Goal: Task Accomplishment & Management: Use online tool/utility

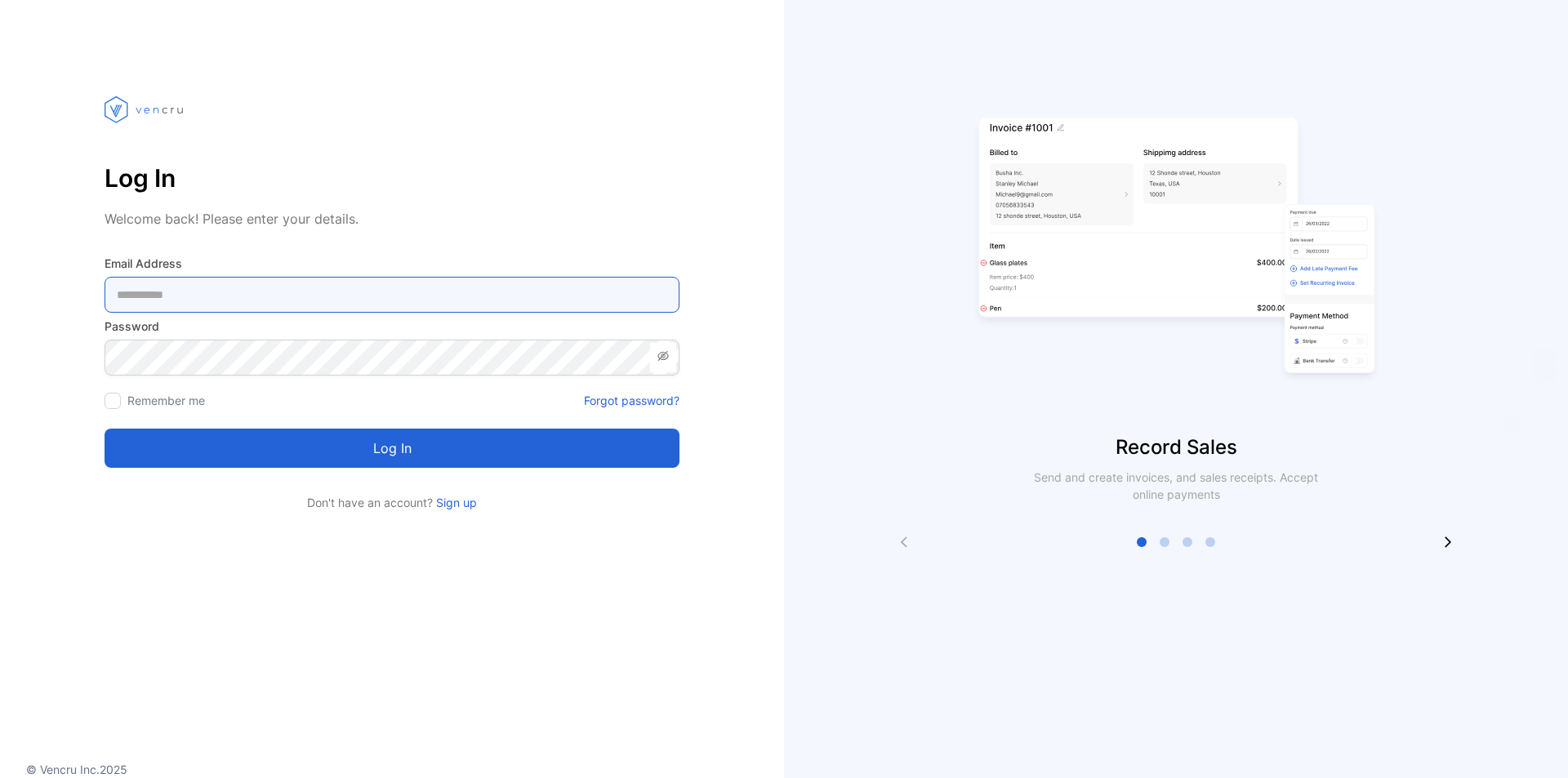
click at [232, 300] on Address-inputemail "email" at bounding box center [392, 295] width 575 height 36
type Address-inputemail "**********"
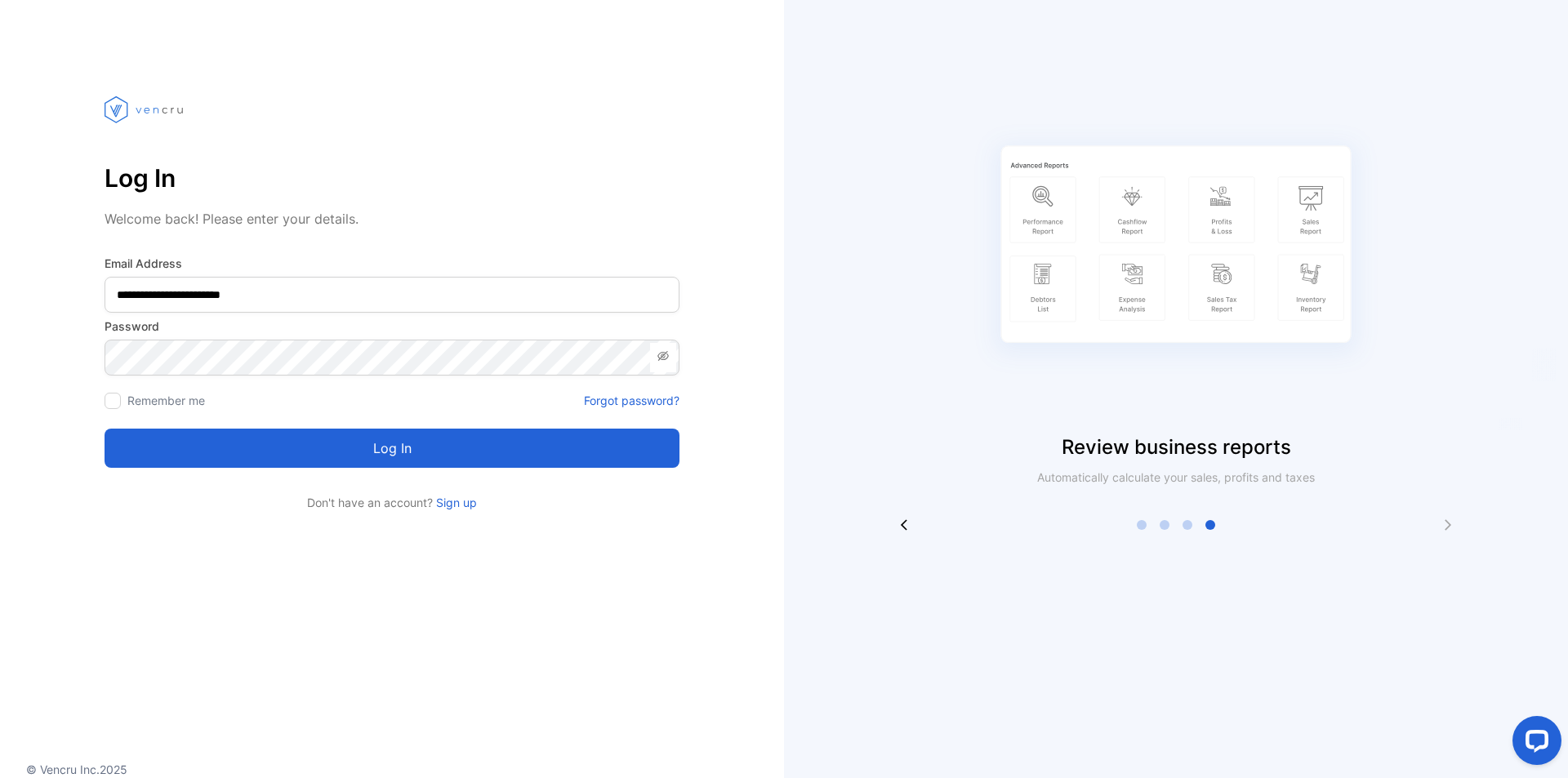
click at [416, 434] on button "Log in" at bounding box center [392, 448] width 575 height 39
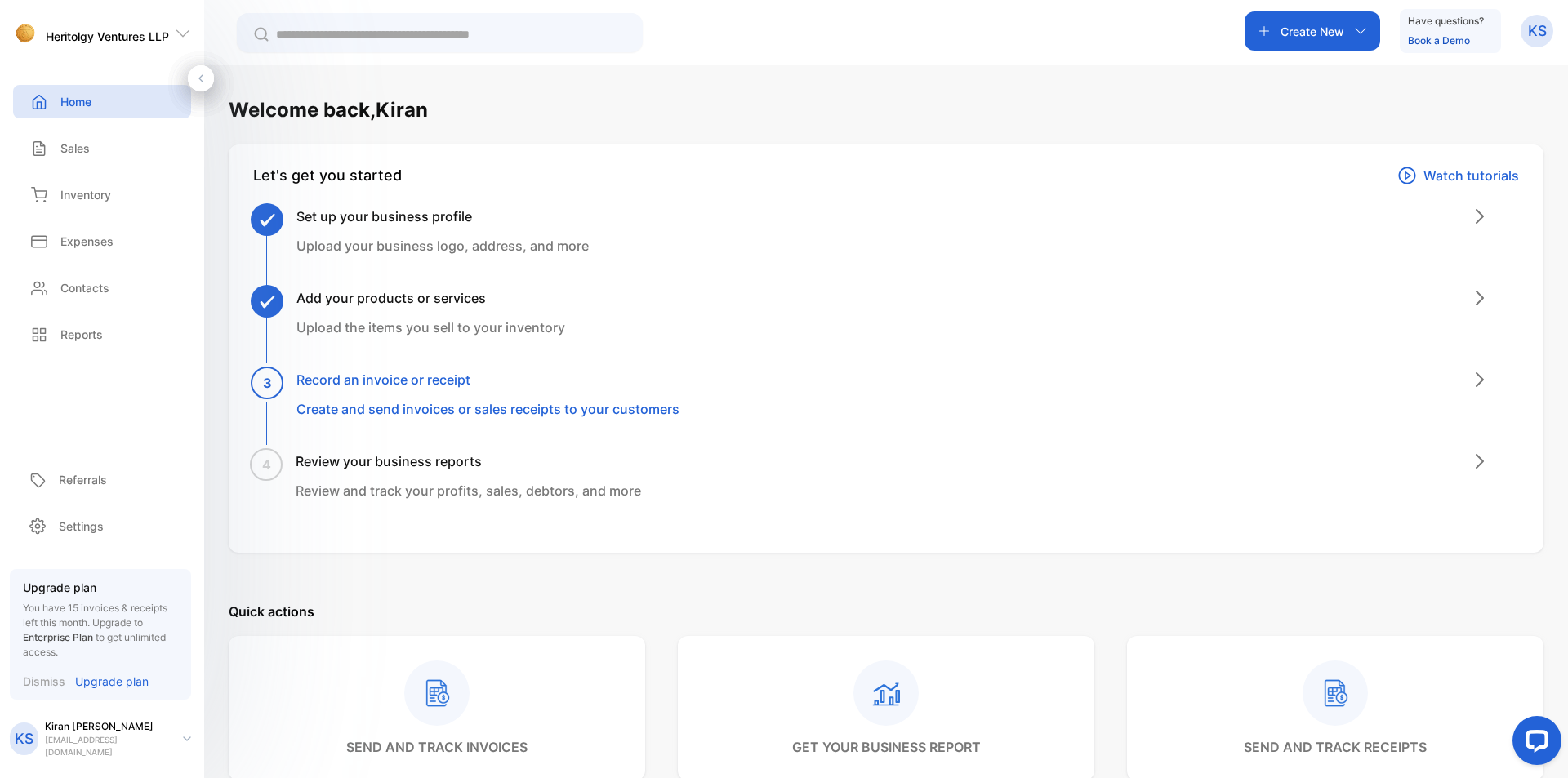
click at [180, 30] on icon at bounding box center [182, 33] width 16 height 16
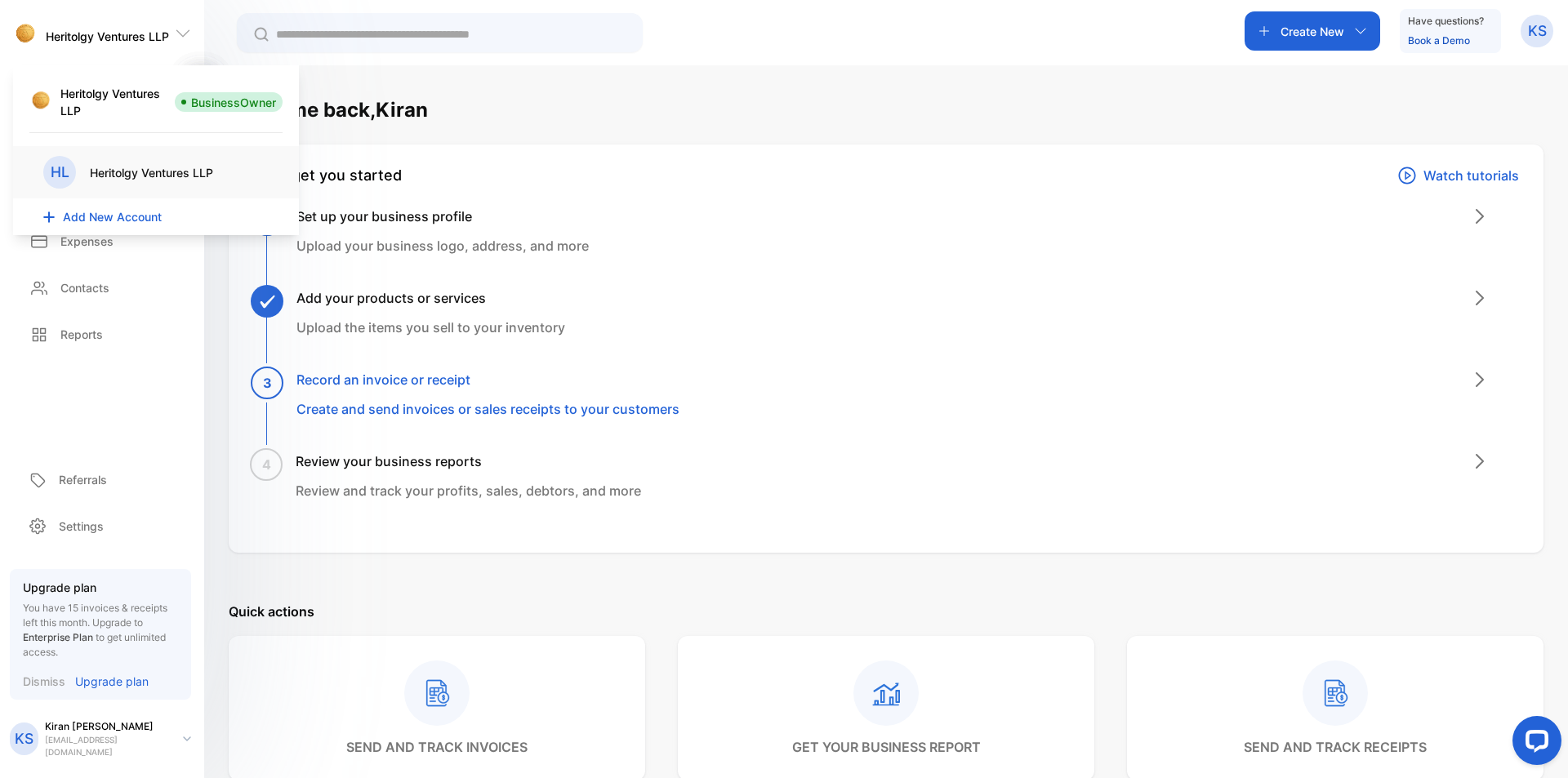
drag, startPoint x: 937, startPoint y: 26, endPoint x: 917, endPoint y: 40, distance: 24.4
click at [937, 26] on div "Create New Have questions? Book a Demo KS" at bounding box center [886, 32] width 1364 height 66
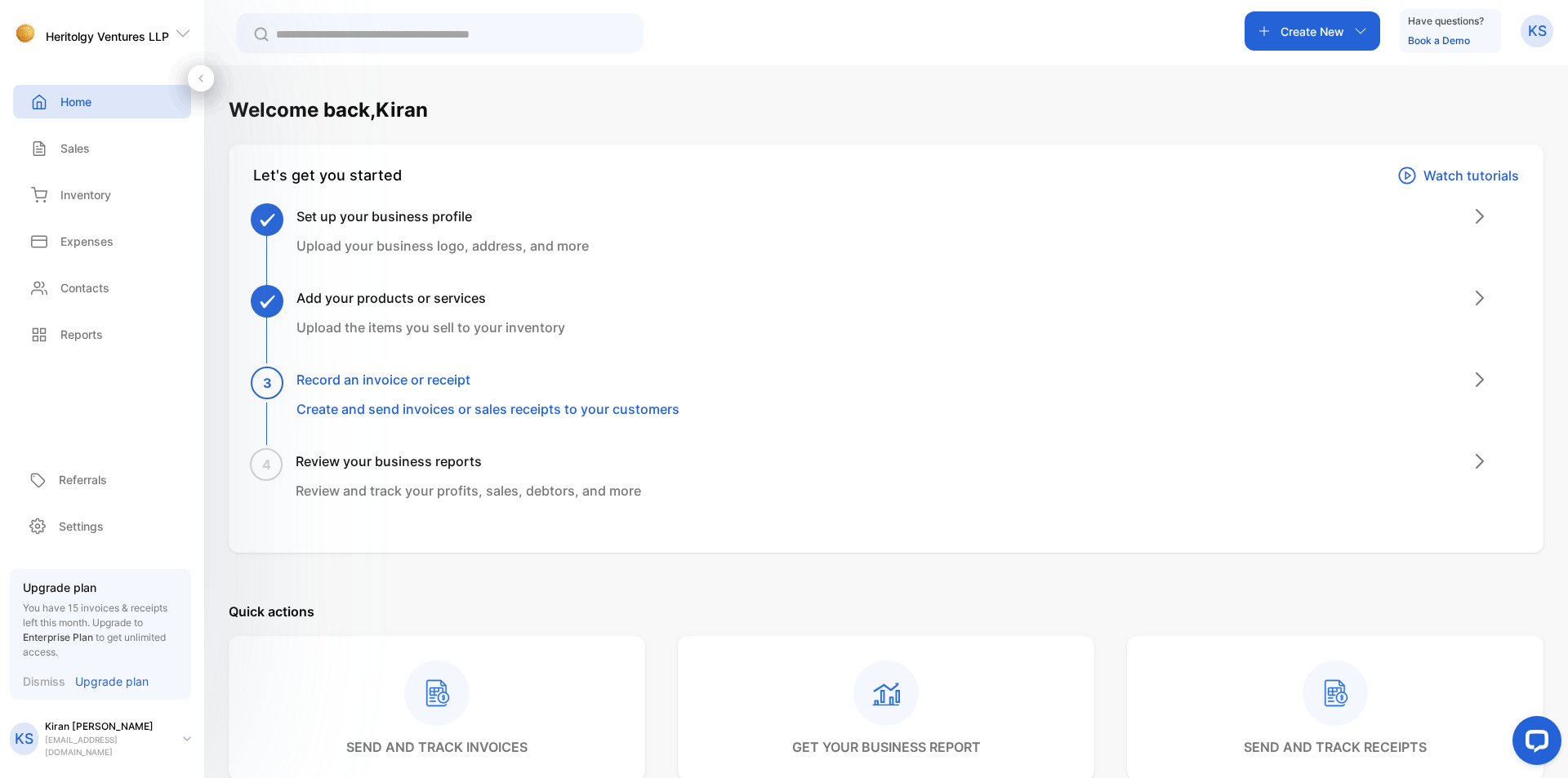
click at [1060, 24] on div "Create New Have questions? Book a Demo KS" at bounding box center [886, 32] width 1364 height 66
click at [1364, 30] on icon "button" at bounding box center [1360, 31] width 13 height 13
click at [1172, 36] on div "Create New Invoice Receipt Quote Vendor Client Bill Purchase order Inventory Ha…" at bounding box center [886, 32] width 1364 height 66
click at [192, 742] on div "KS [PERSON_NAME] [EMAIL_ADDRESS][DOMAIN_NAME]" at bounding box center [107, 739] width 194 height 39
click at [946, 412] on div "3 Record an invoice or receipt Create and send invoices or sales receipts to yo…" at bounding box center [893, 410] width 1253 height 82
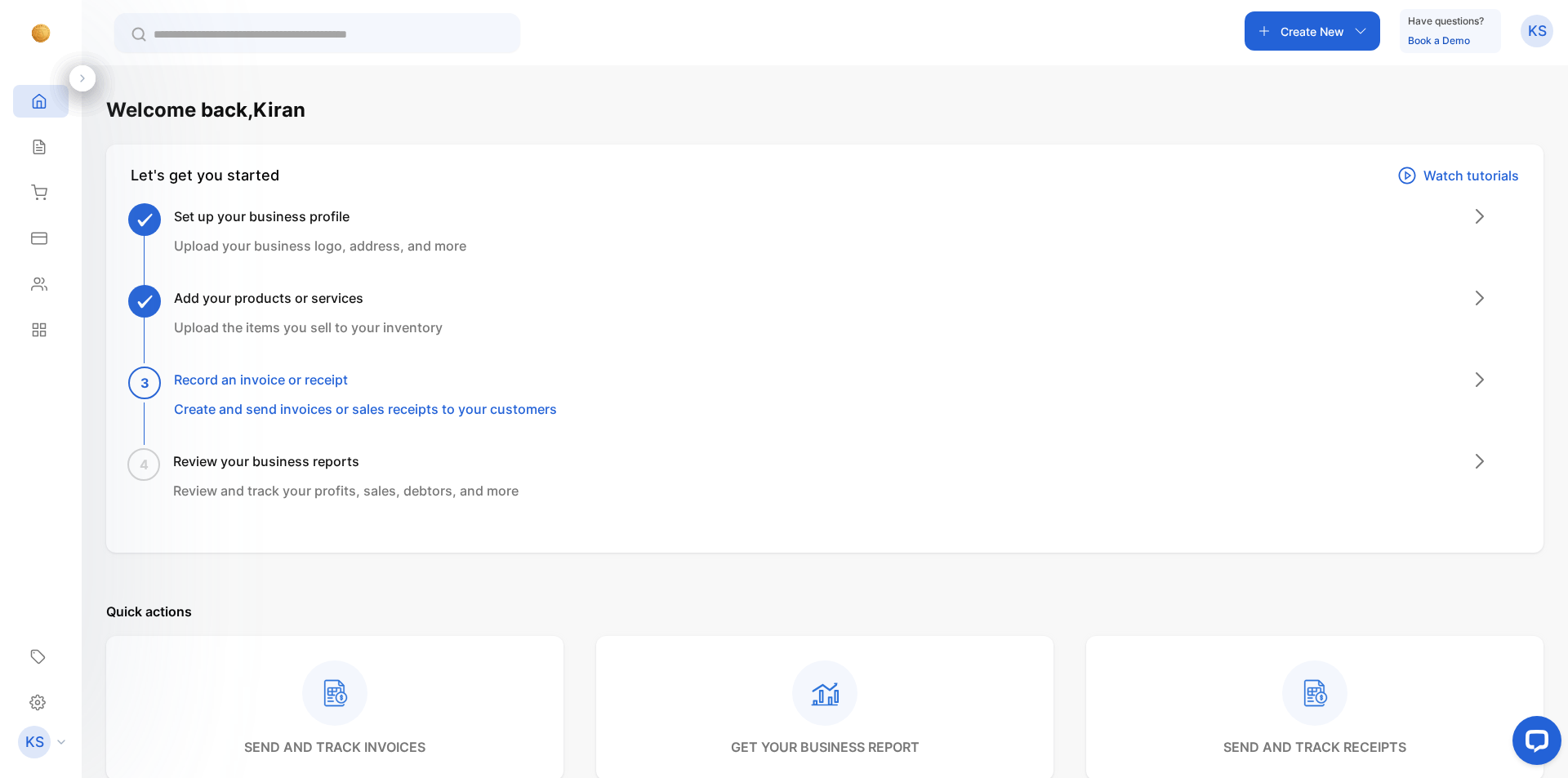
click at [673, 592] on div "Welcome back, [PERSON_NAME] Let's get you started Watch tutorials Set up your b…" at bounding box center [825, 753] width 1438 height 1316
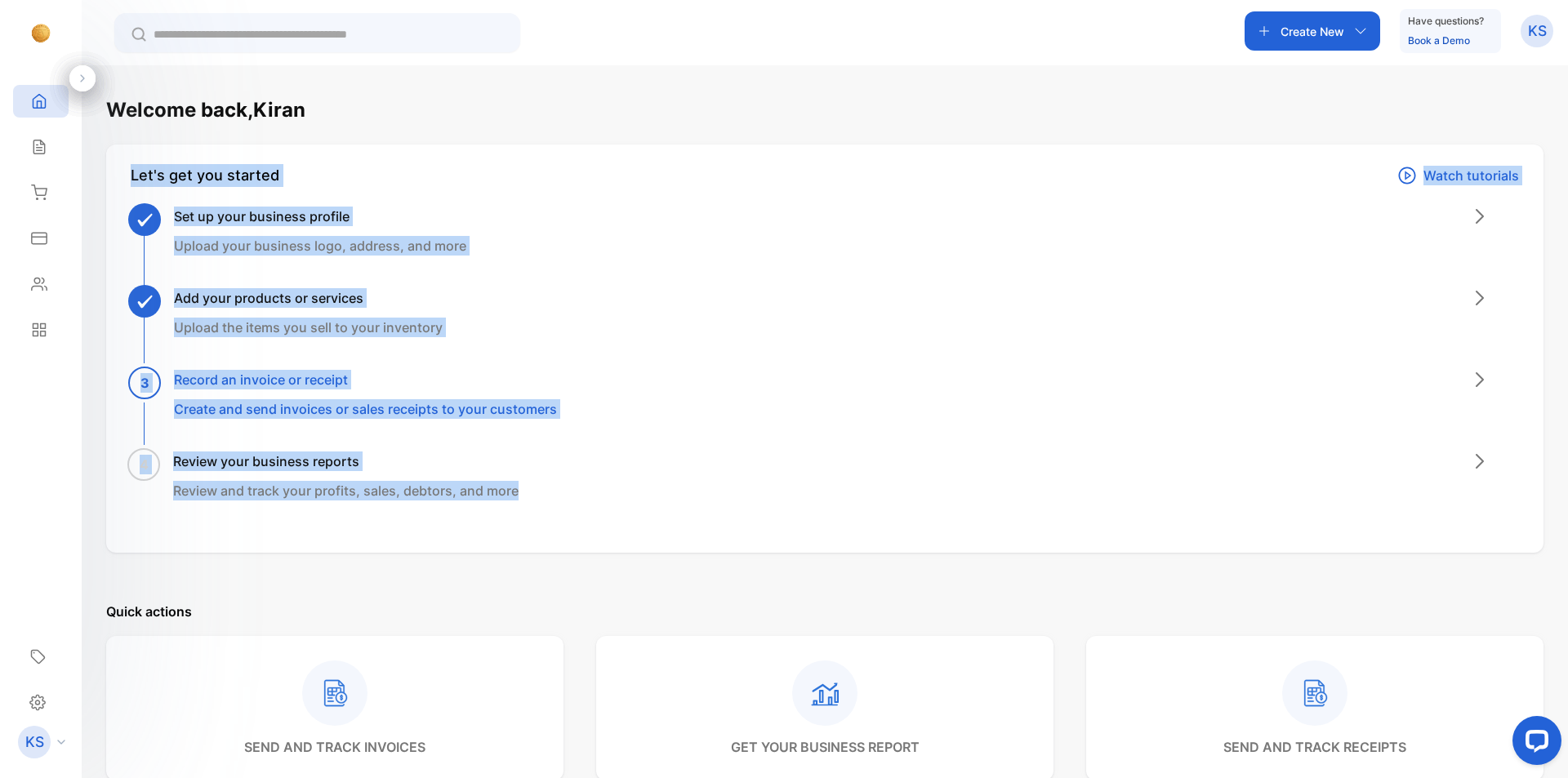
drag, startPoint x: 554, startPoint y: 480, endPoint x: 123, endPoint y: 191, distance: 518.9
click at [123, 191] on div "Let's get you started Watch tutorials Set up your business profile Upload your …" at bounding box center [825, 348] width 1438 height 408
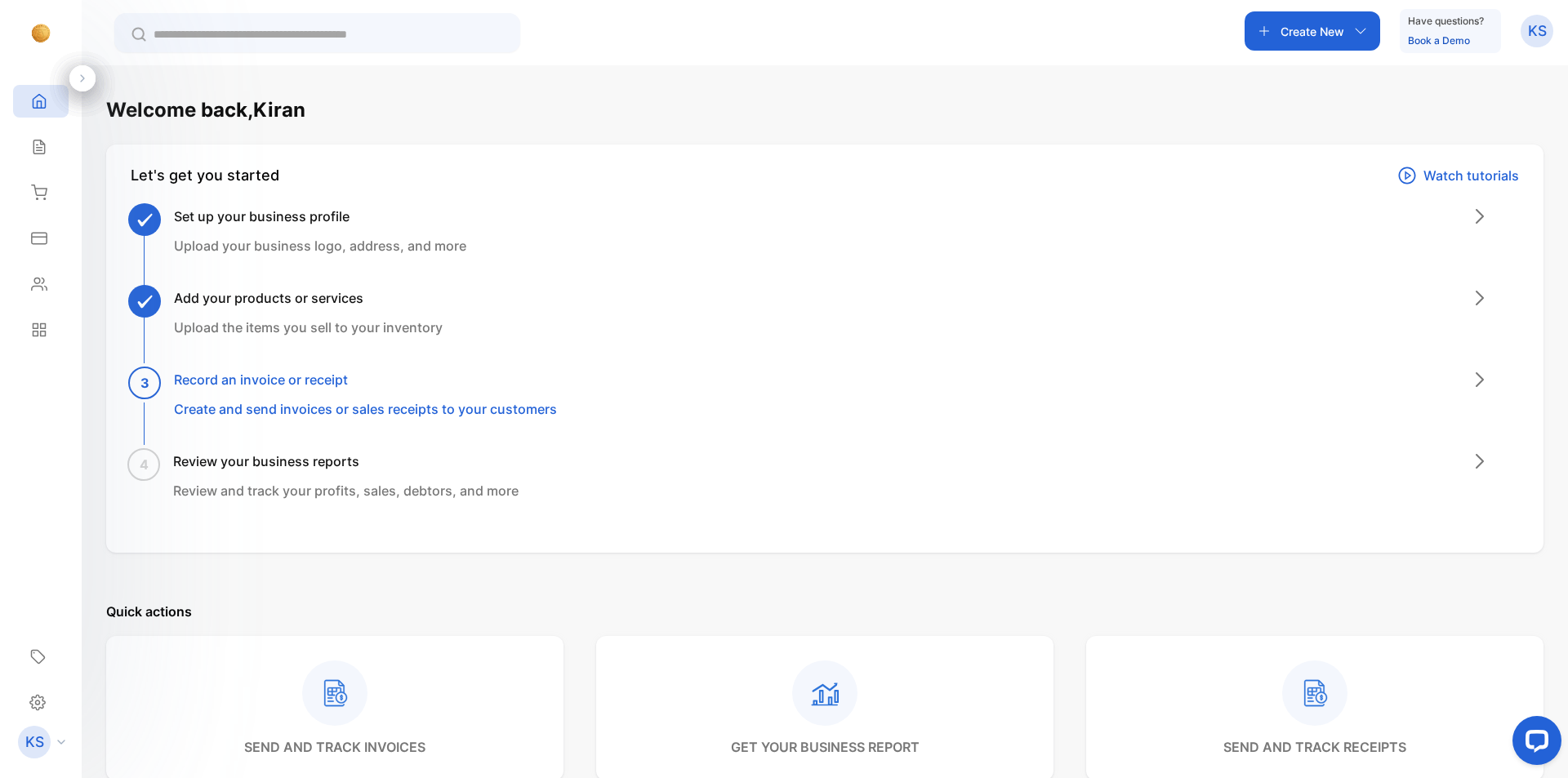
click at [382, 604] on p "Quick actions" at bounding box center [825, 611] width 1438 height 20
click at [34, 235] on icon at bounding box center [38, 237] width 16 height 16
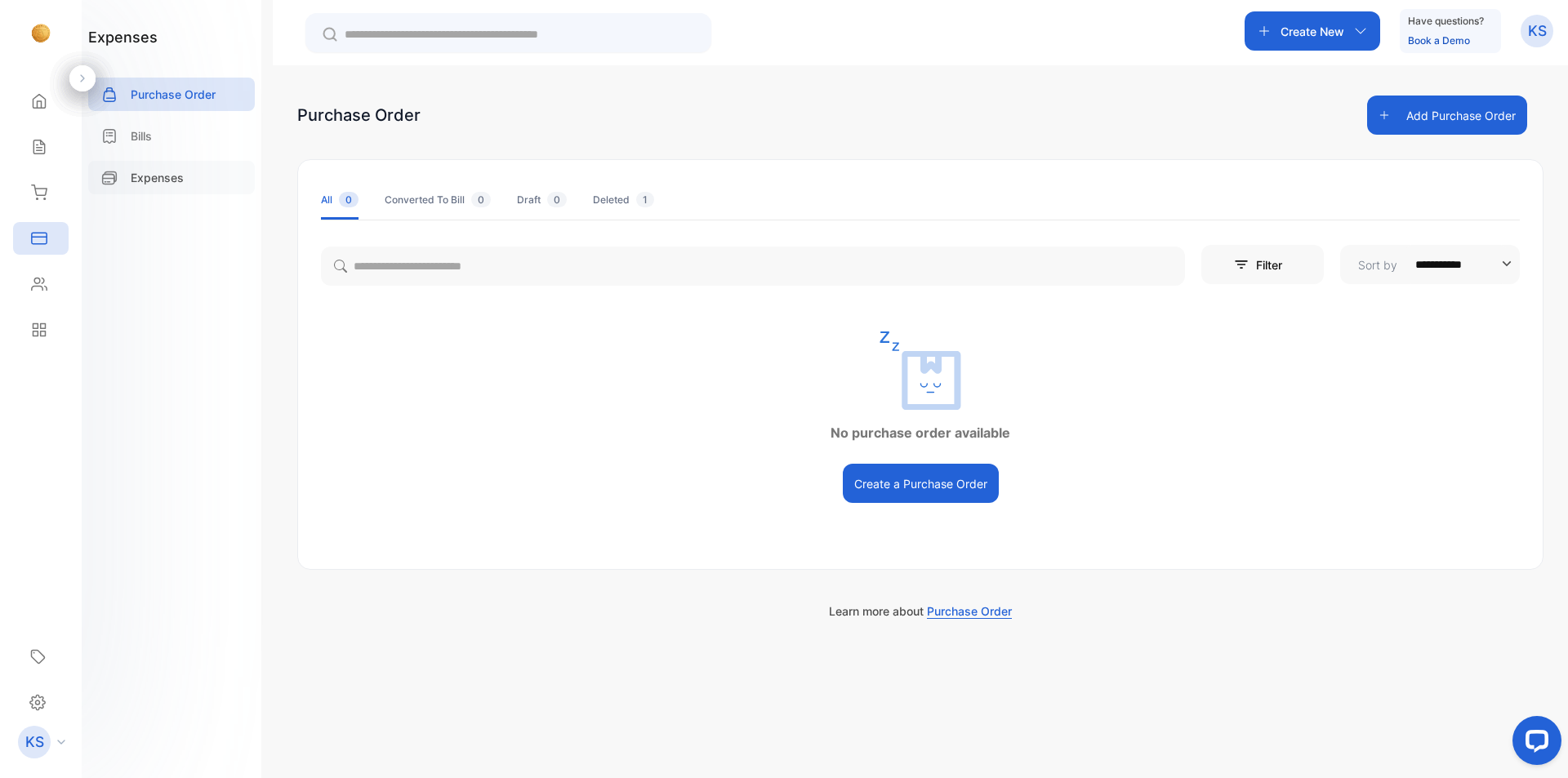
click at [188, 185] on div "Expenses" at bounding box center [172, 177] width 167 height 33
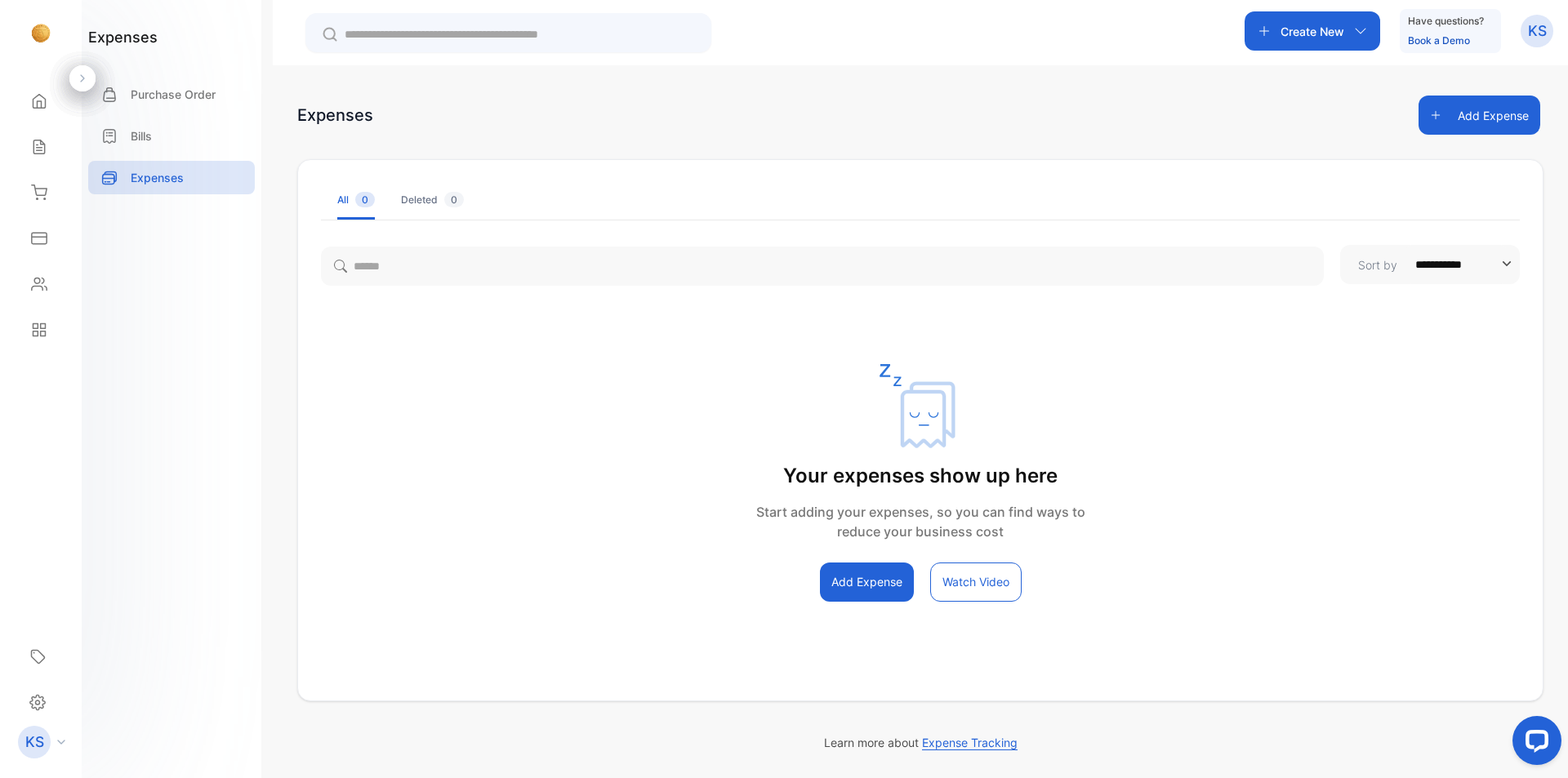
click at [869, 585] on button "Add Expense" at bounding box center [867, 582] width 94 height 39
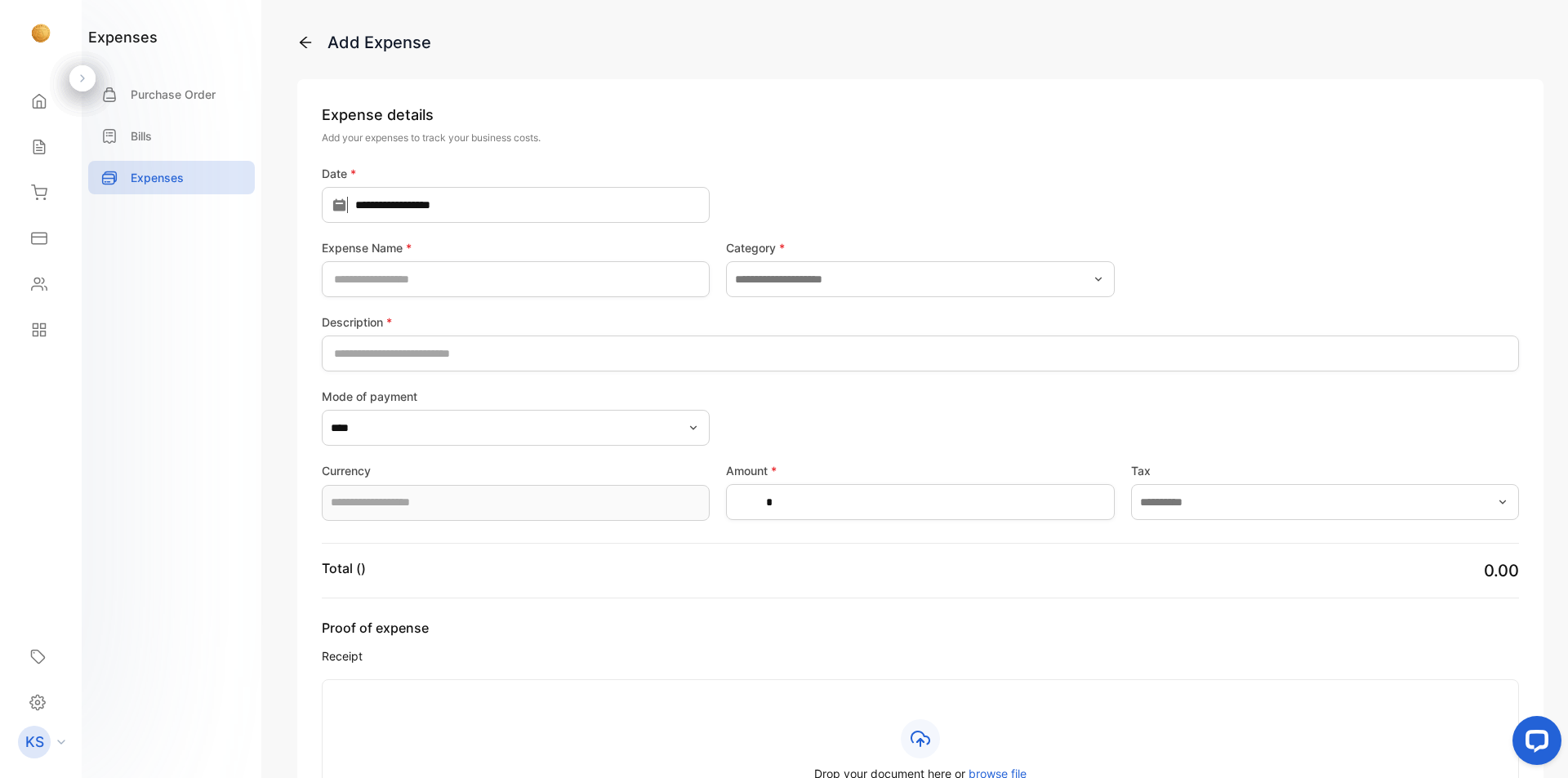
type input "**********"
